Goal: Task Accomplishment & Management: Manage account settings

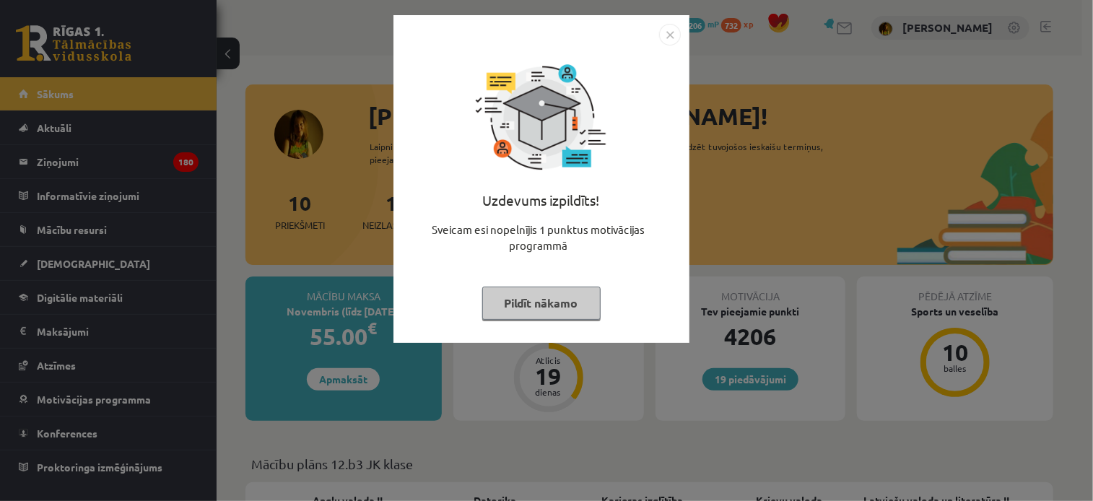
click at [676, 33] on img "Close" at bounding box center [670, 35] width 22 height 22
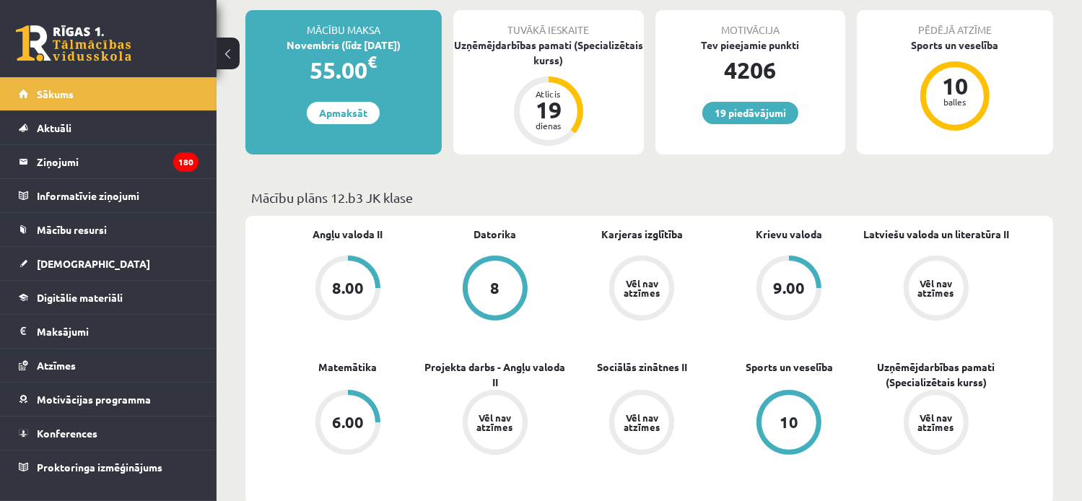
scroll to position [289, 0]
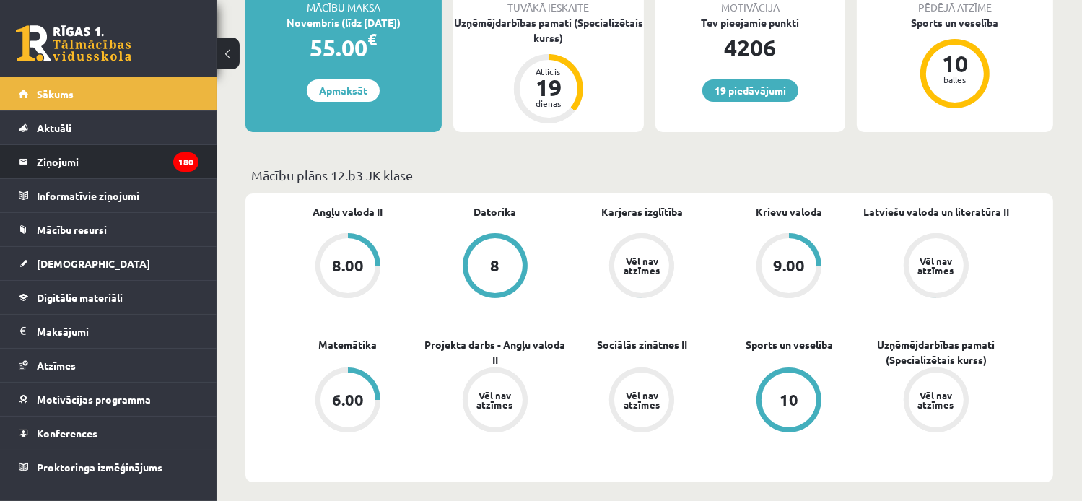
click at [115, 162] on legend "Ziņojumi 180" at bounding box center [118, 161] width 162 height 33
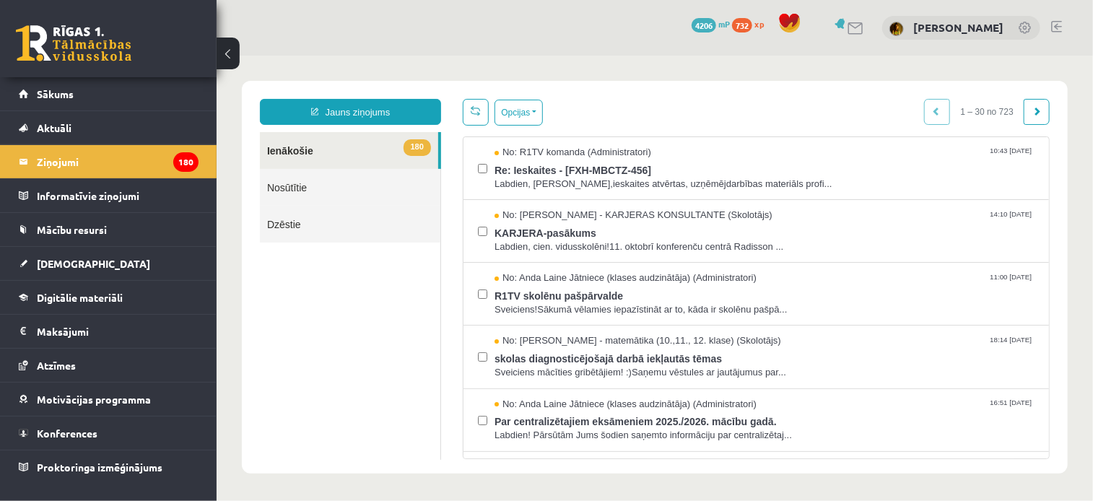
click at [306, 183] on link "Nosūtītie" at bounding box center [349, 186] width 180 height 37
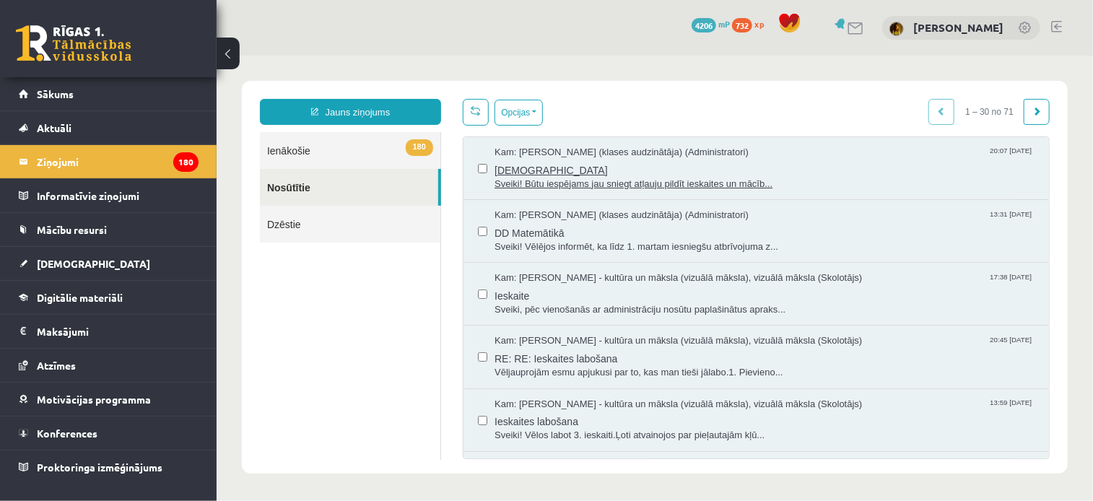
click at [635, 178] on span "Sveiki! Būtu iespējams jau sniegt atļauju pildīt ieskaites un mācīb..." at bounding box center [764, 184] width 540 height 14
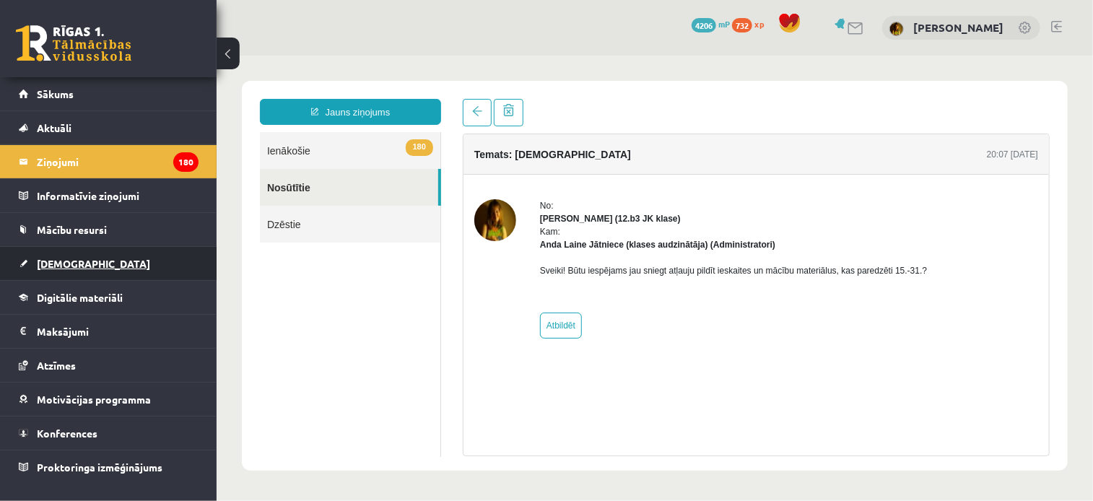
click at [76, 271] on link "[DEMOGRAPHIC_DATA]" at bounding box center [109, 263] width 180 height 33
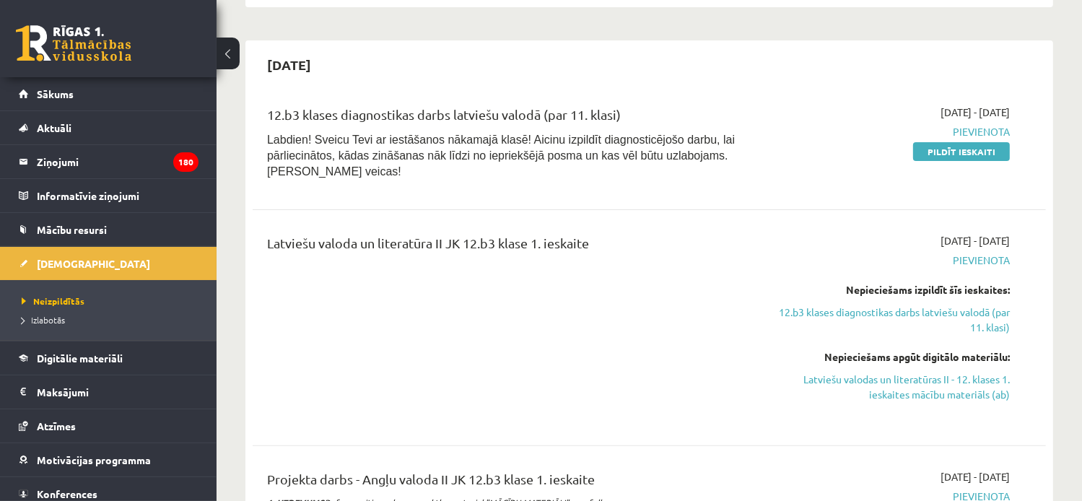
scroll to position [289, 0]
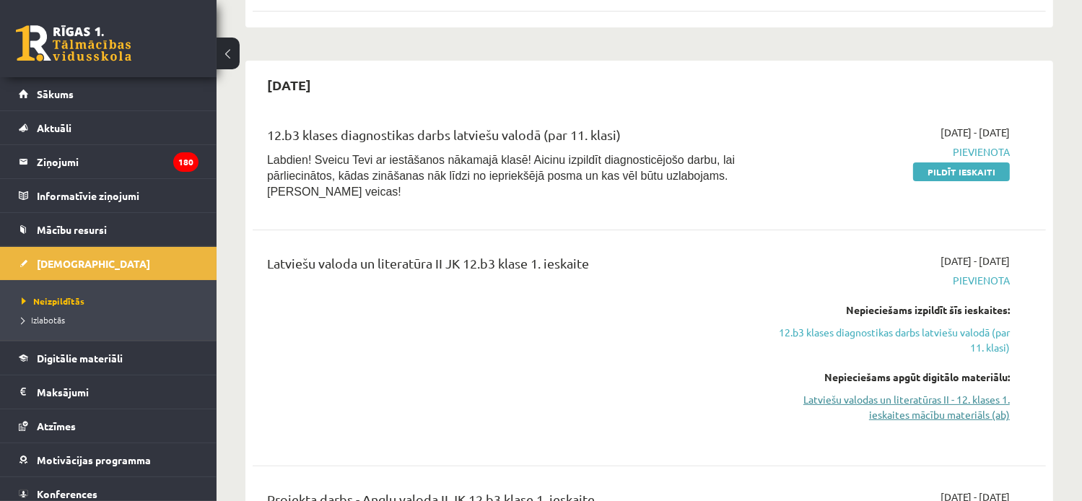
click at [987, 398] on link "Latviešu valodas un literatūras II - 12. klases 1. ieskaites mācību materiāls (…" at bounding box center [893, 407] width 233 height 30
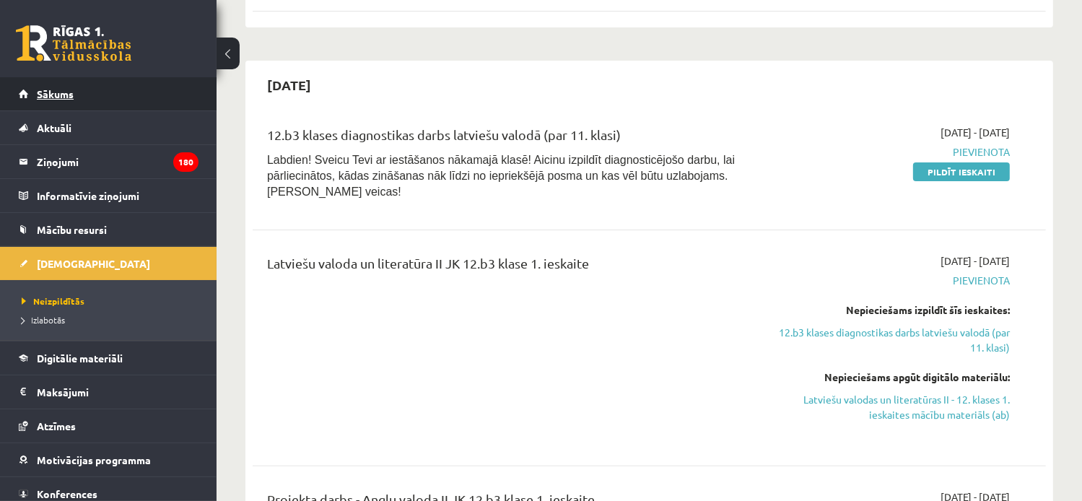
click at [54, 93] on span "Sākums" at bounding box center [55, 93] width 37 height 13
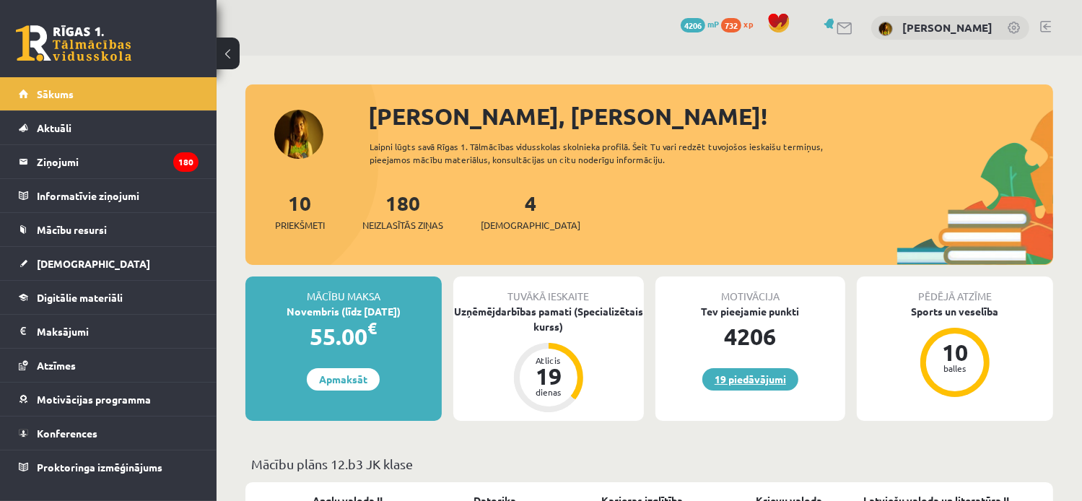
click at [762, 376] on link "19 piedāvājumi" at bounding box center [750, 379] width 96 height 22
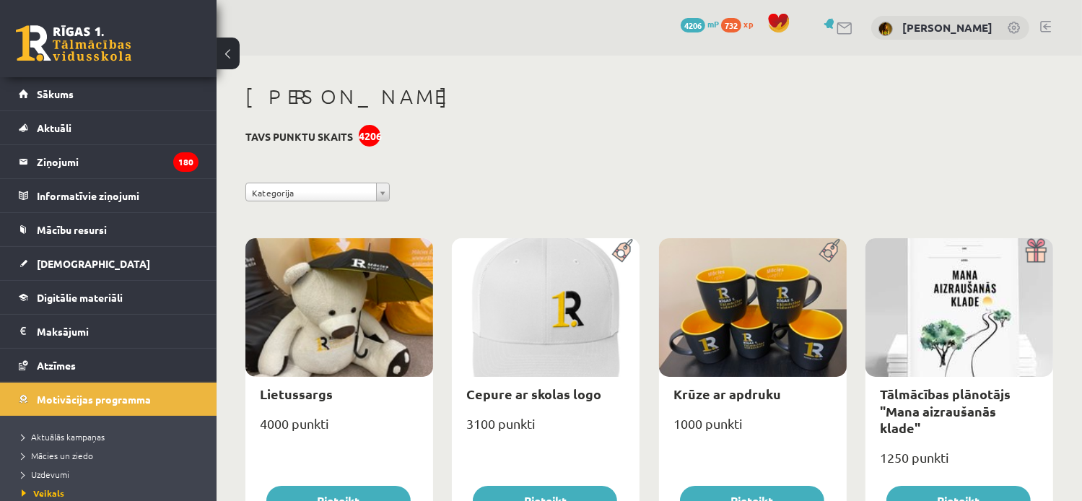
click at [1045, 21] on link at bounding box center [1045, 27] width 11 height 12
